Goal: Use online tool/utility: Utilize a website feature to perform a specific function

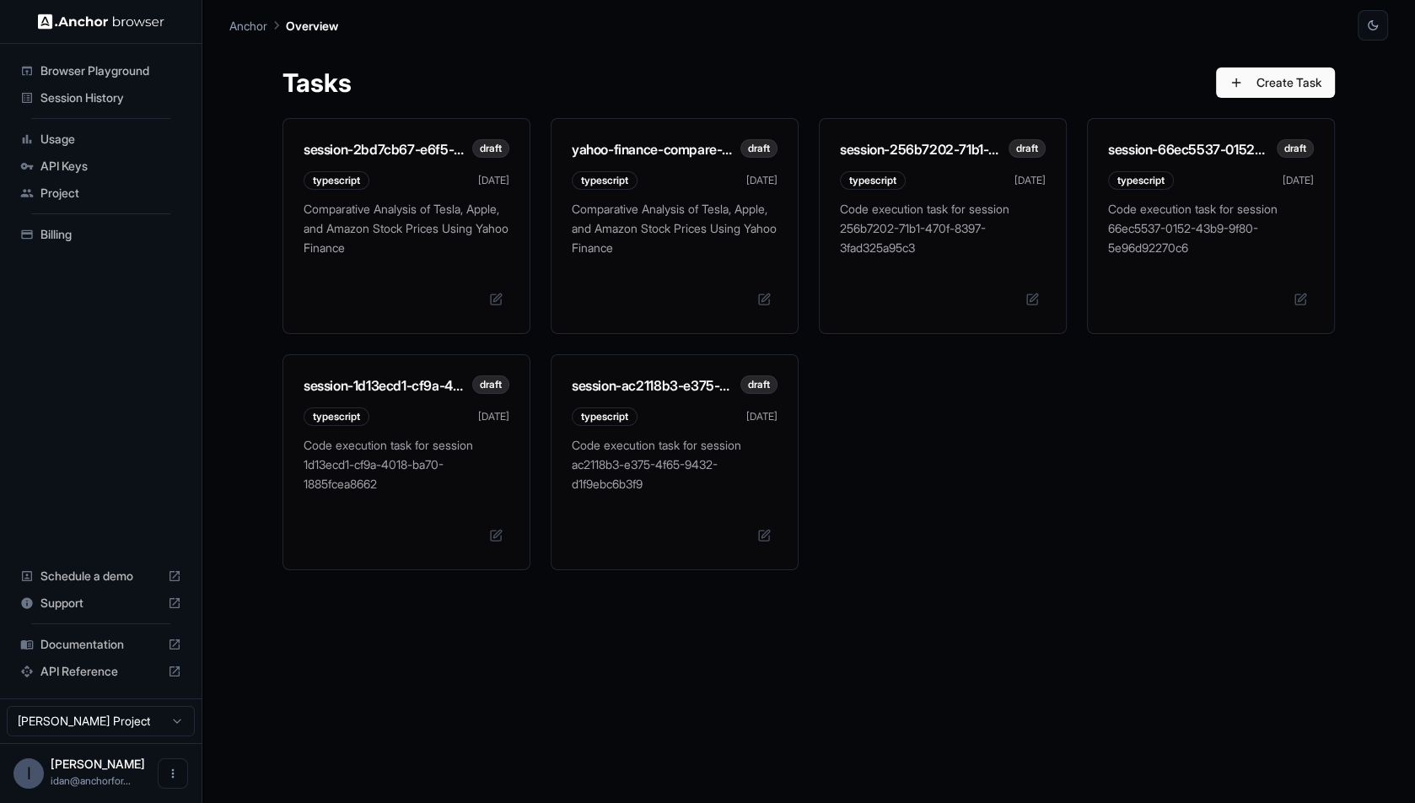
click at [136, 62] on span "Browser Playground" at bounding box center [110, 70] width 141 height 17
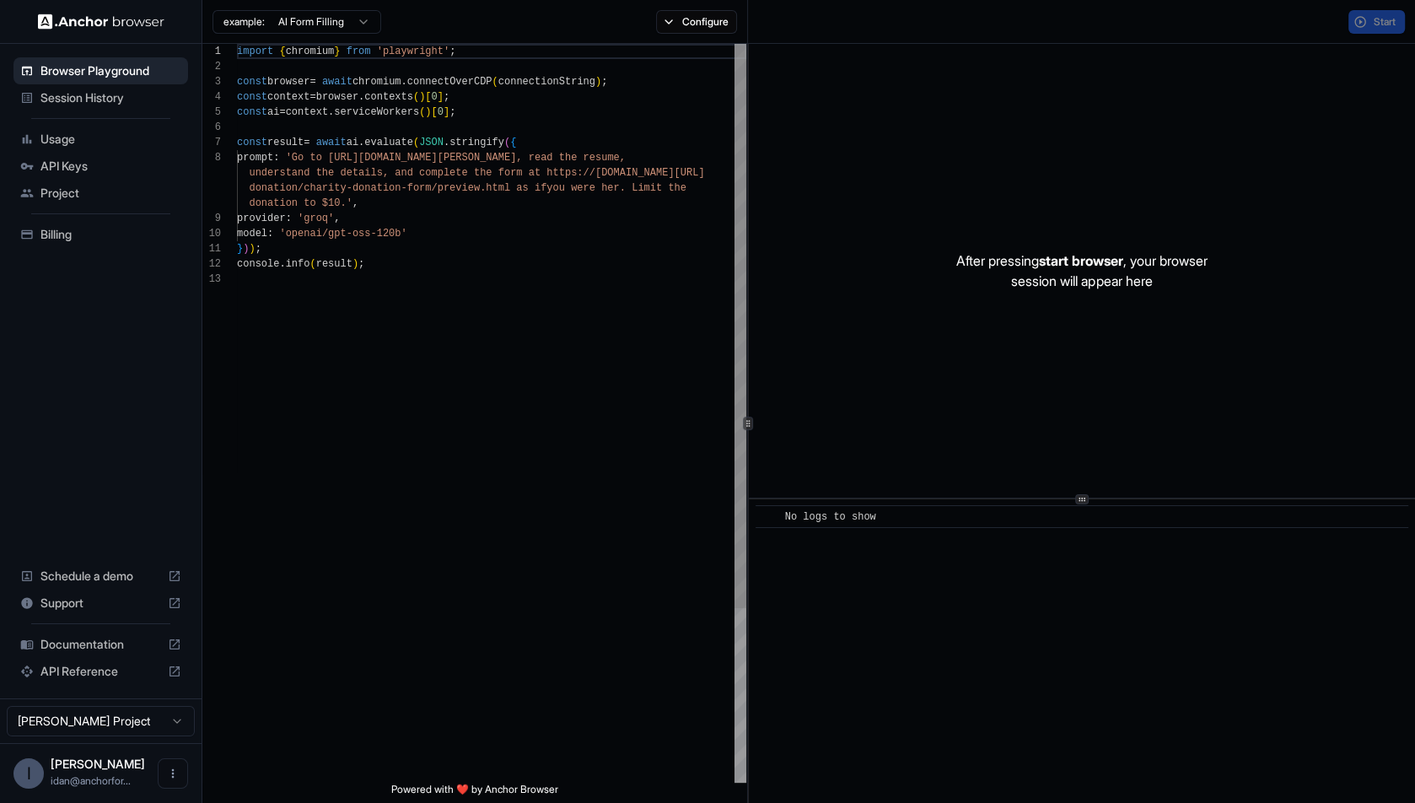
scroll to position [106, 0]
